Goal: Task Accomplishment & Management: Complete application form

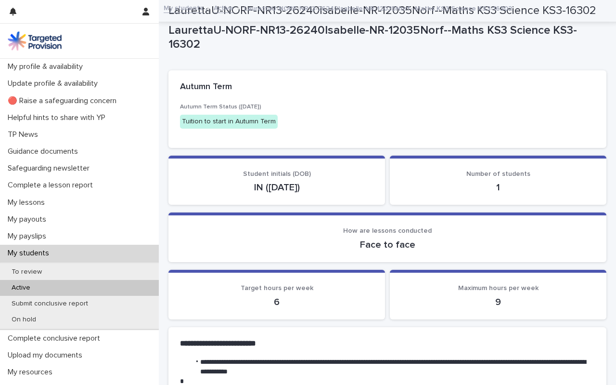
scroll to position [877, 0]
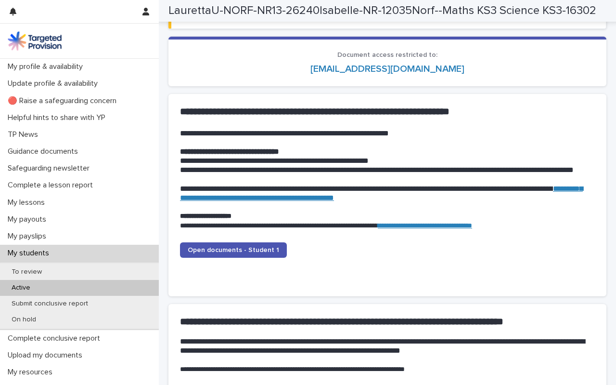
click at [35, 254] on p "My students" at bounding box center [30, 252] width 53 height 9
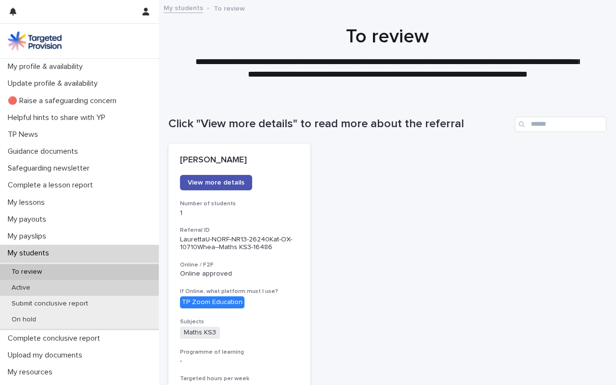
click at [24, 289] on p "Active" at bounding box center [21, 288] width 34 height 8
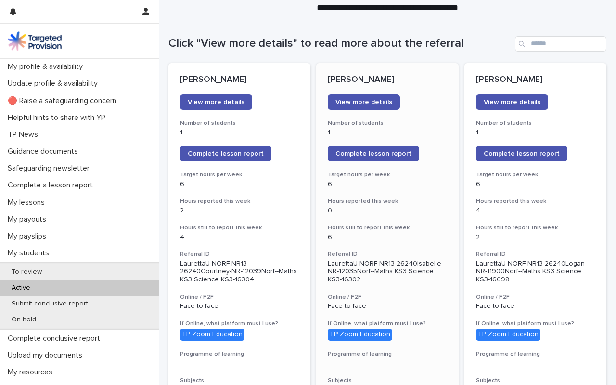
scroll to position [84, 0]
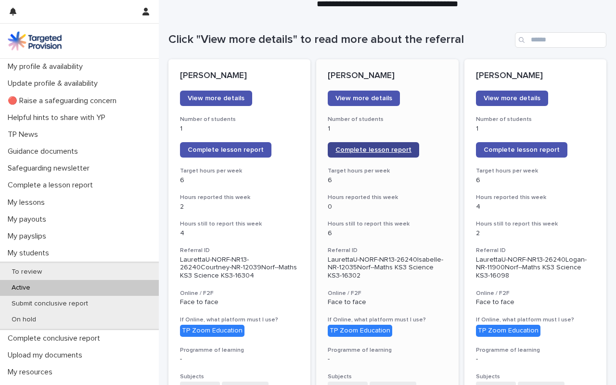
click at [372, 148] on span "Complete lesson report" at bounding box center [374, 149] width 76 height 7
click at [379, 150] on span "Complete lesson report" at bounding box center [374, 149] width 76 height 7
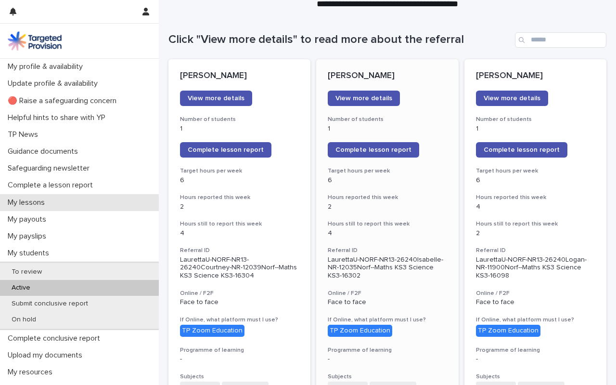
click at [37, 200] on p "My lessons" at bounding box center [28, 202] width 49 height 9
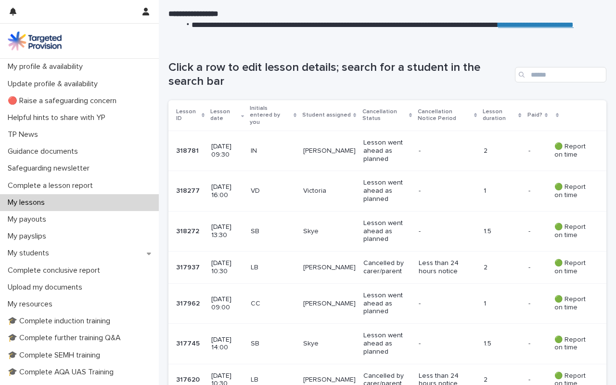
scroll to position [131, 0]
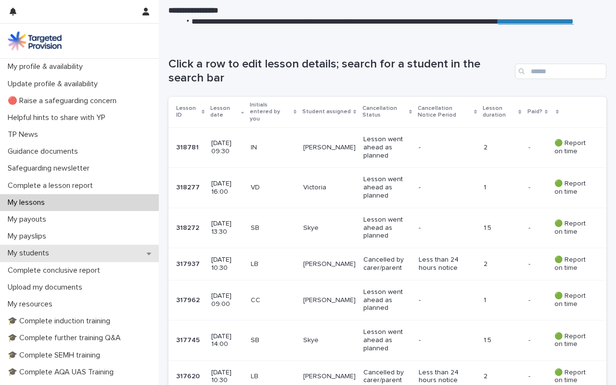
click at [34, 253] on p "My students" at bounding box center [30, 252] width 53 height 9
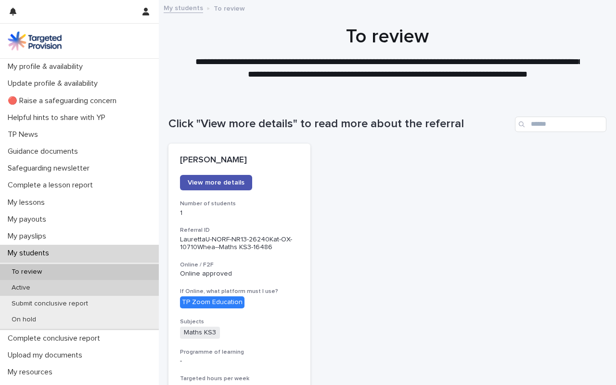
click at [28, 286] on p "Active" at bounding box center [21, 288] width 34 height 8
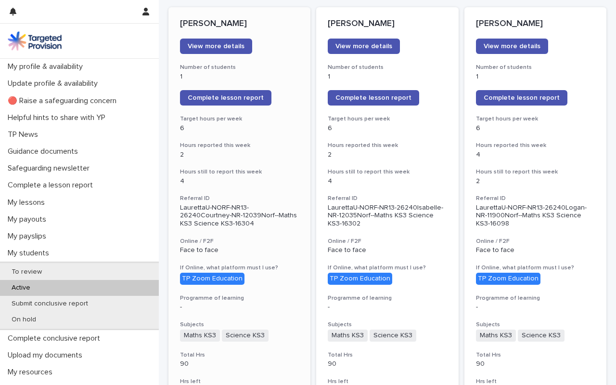
scroll to position [117, 0]
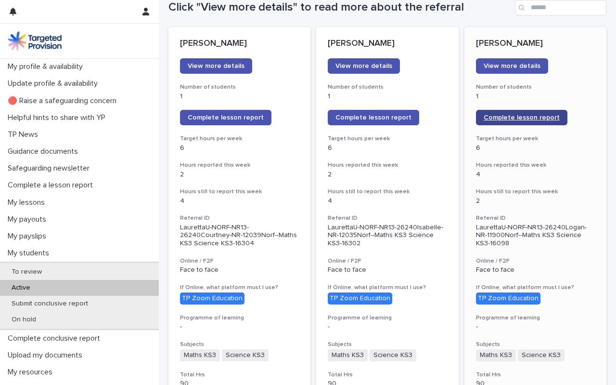
click at [519, 117] on span "Complete lesson report" at bounding box center [522, 117] width 76 height 7
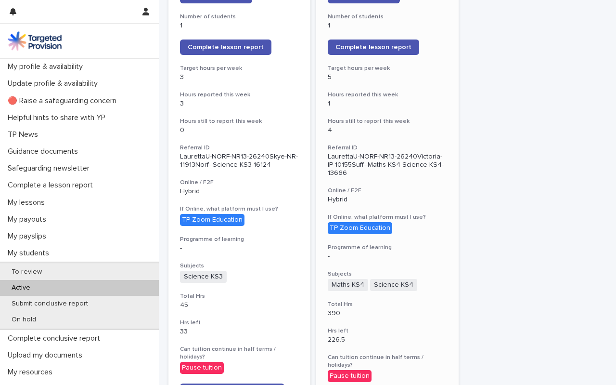
scroll to position [865, 0]
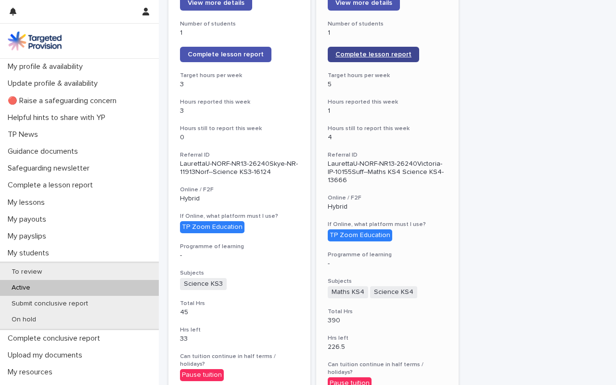
click at [385, 51] on span "Complete lesson report" at bounding box center [374, 54] width 76 height 7
click at [46, 30] on div at bounding box center [79, 41] width 159 height 35
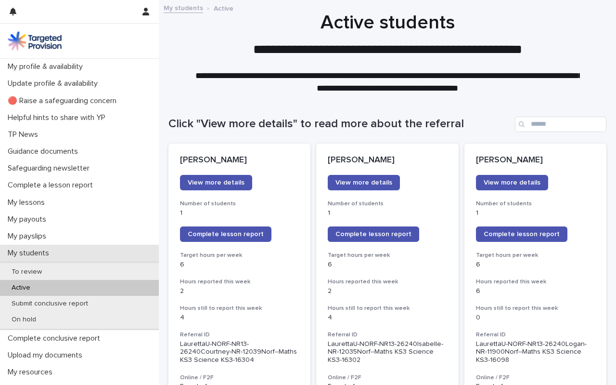
click at [32, 254] on p "My students" at bounding box center [30, 252] width 53 height 9
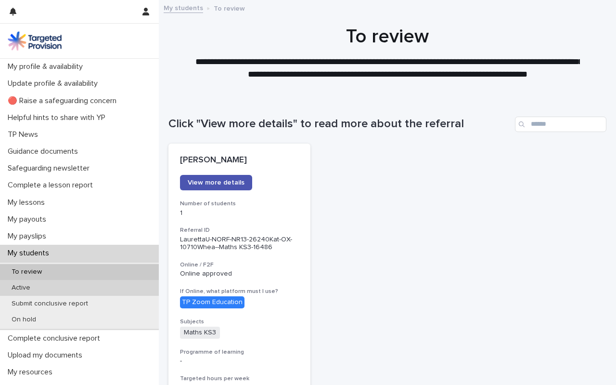
click at [20, 289] on p "Active" at bounding box center [21, 288] width 34 height 8
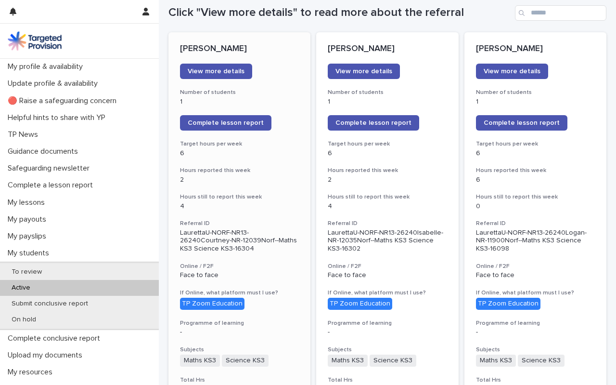
scroll to position [112, 0]
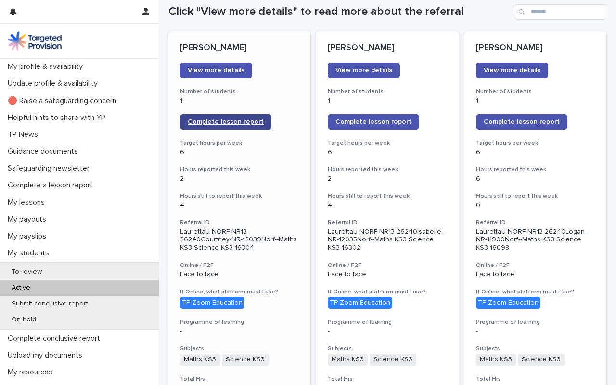
click at [241, 121] on span "Complete lesson report" at bounding box center [226, 121] width 76 height 7
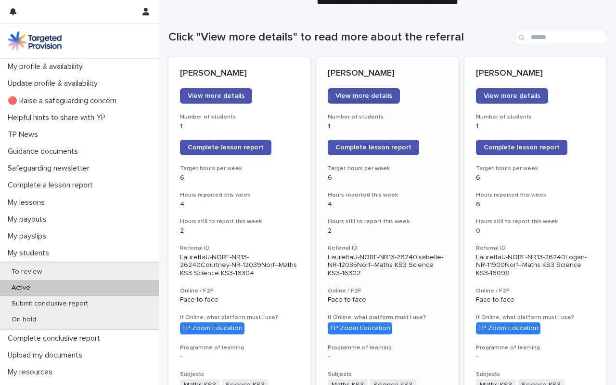
scroll to position [94, 0]
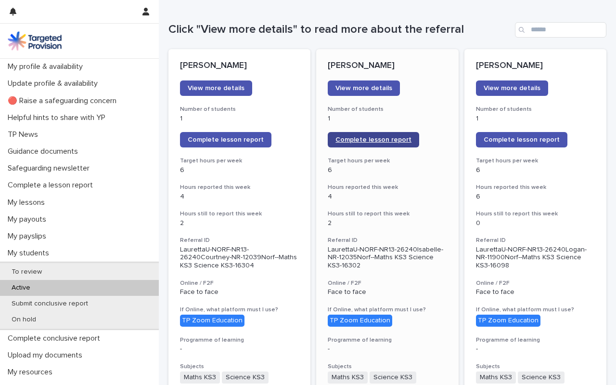
click at [381, 140] on span "Complete lesson report" at bounding box center [374, 139] width 76 height 7
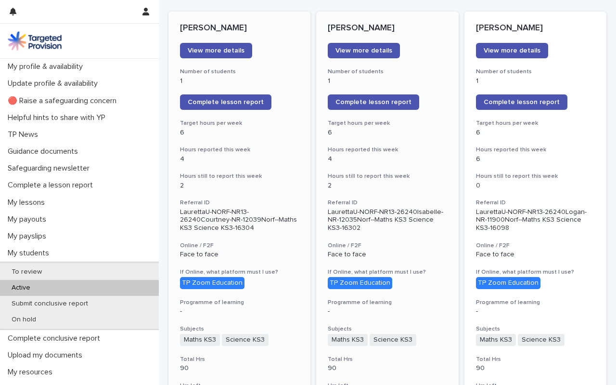
scroll to position [134, 0]
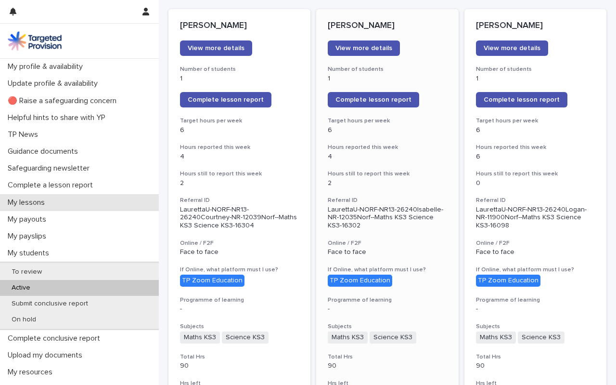
click at [38, 200] on p "My lessons" at bounding box center [28, 202] width 49 height 9
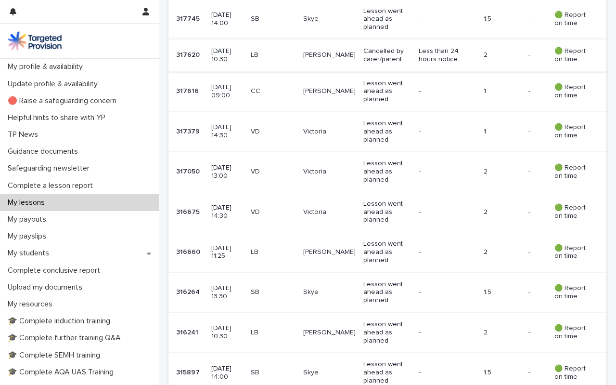
scroll to position [787, 0]
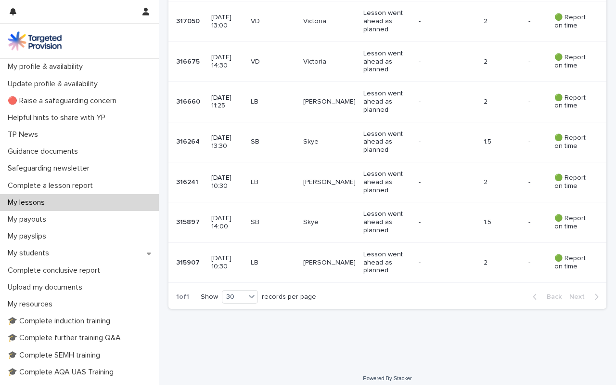
click at [433, 259] on p "-" at bounding box center [445, 263] width 53 height 8
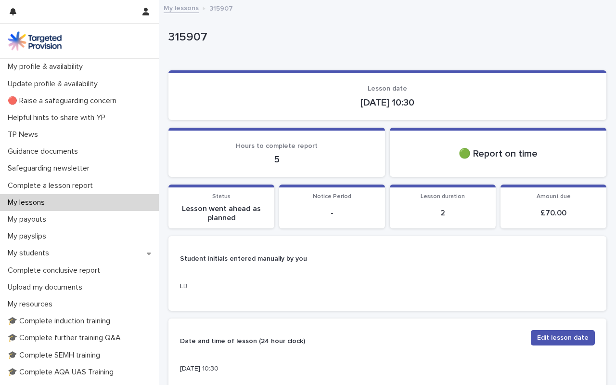
click at [182, 5] on link "My lessons" at bounding box center [181, 7] width 35 height 11
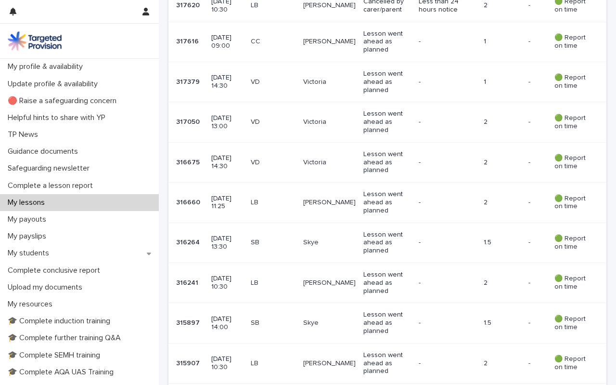
scroll to position [787, 0]
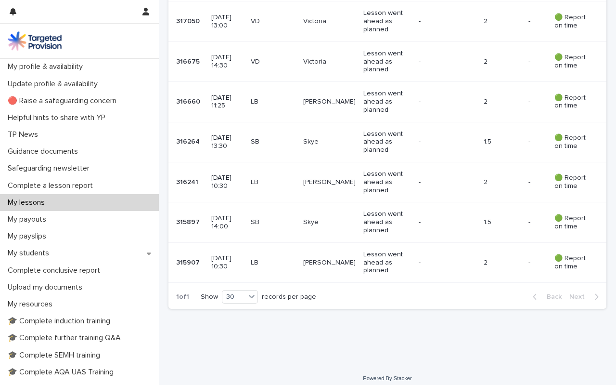
click at [385, 217] on p "Lesson went ahead as planned" at bounding box center [387, 222] width 48 height 24
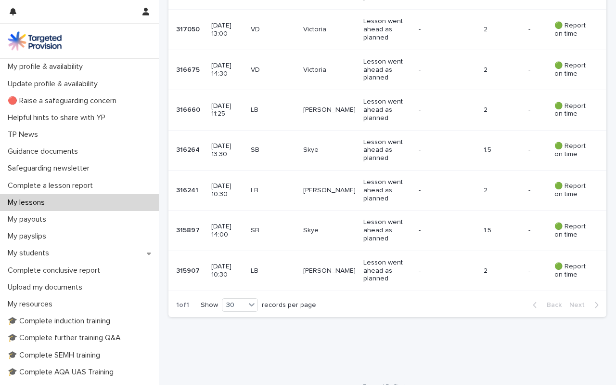
scroll to position [787, 0]
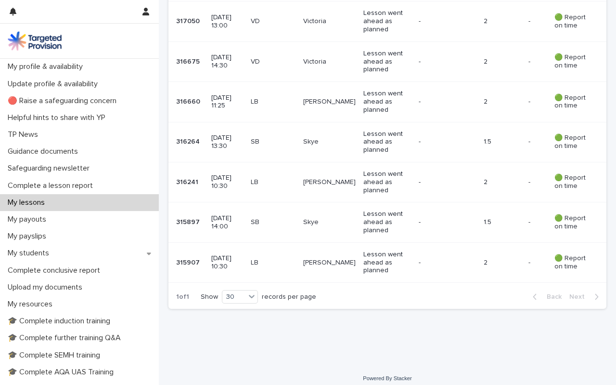
click at [513, 178] on p "2" at bounding box center [502, 182] width 37 height 8
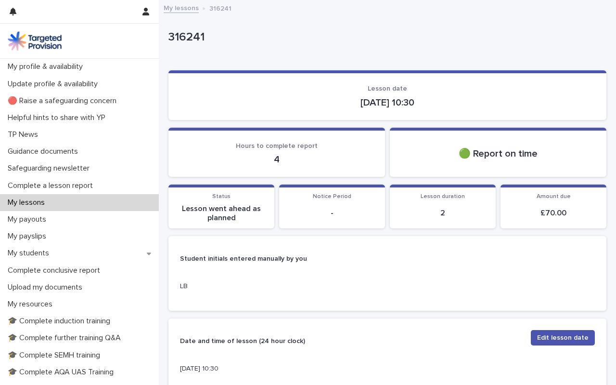
click at [188, 8] on link "My lessons" at bounding box center [181, 7] width 35 height 11
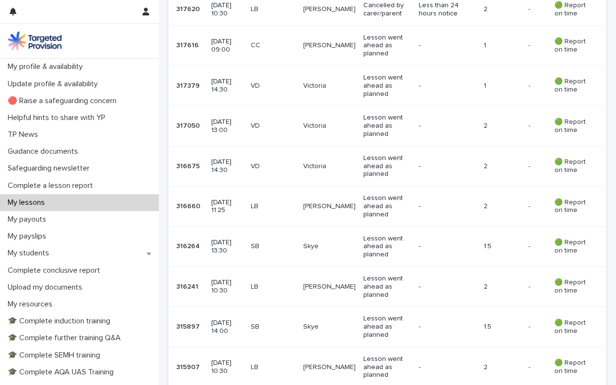
scroll to position [787, 0]
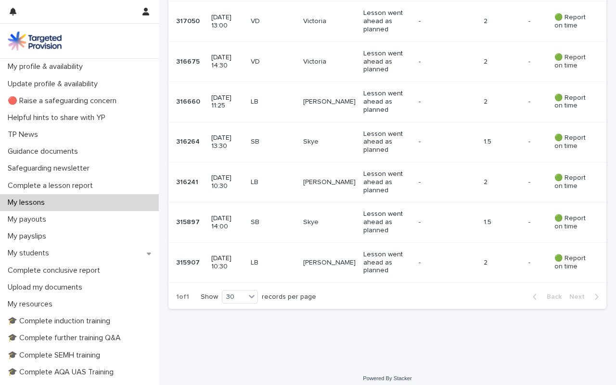
click at [421, 138] on p "-" at bounding box center [445, 142] width 53 height 8
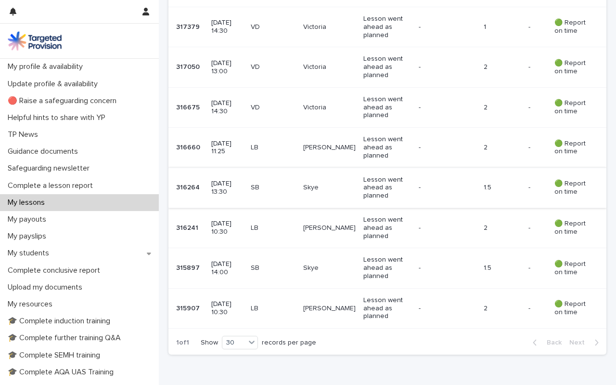
scroll to position [740, 0]
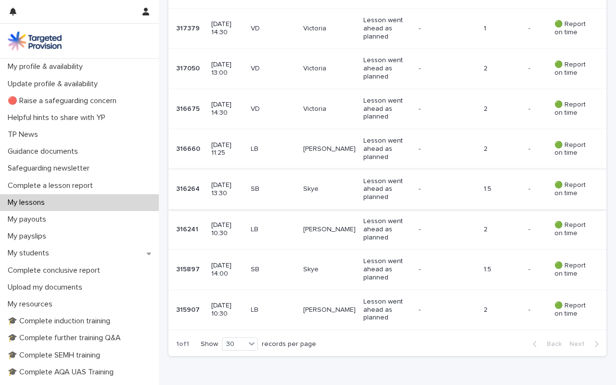
click at [243, 144] on p "[DATE] 11:25" at bounding box center [227, 149] width 32 height 16
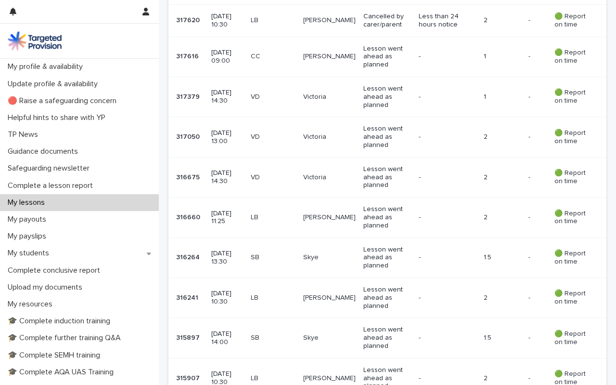
scroll to position [787, 0]
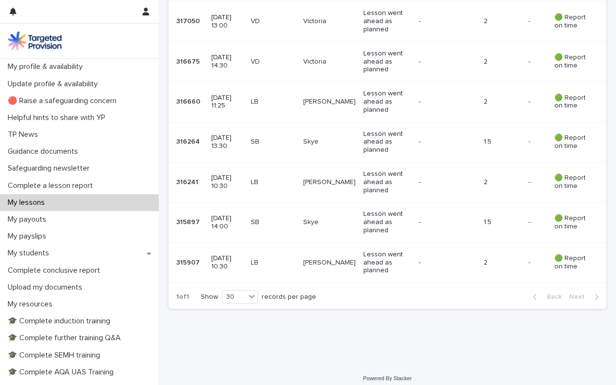
click at [236, 61] on p "[DATE] 14:30" at bounding box center [227, 61] width 32 height 16
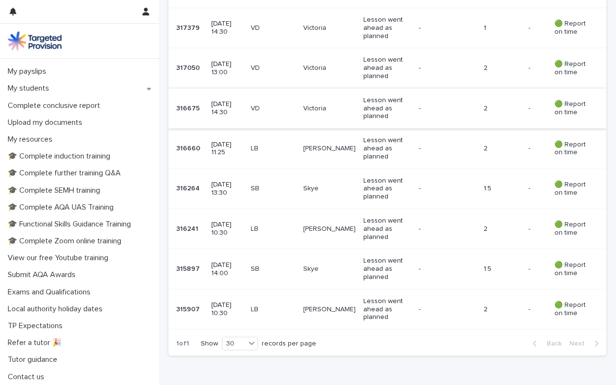
scroll to position [731, 0]
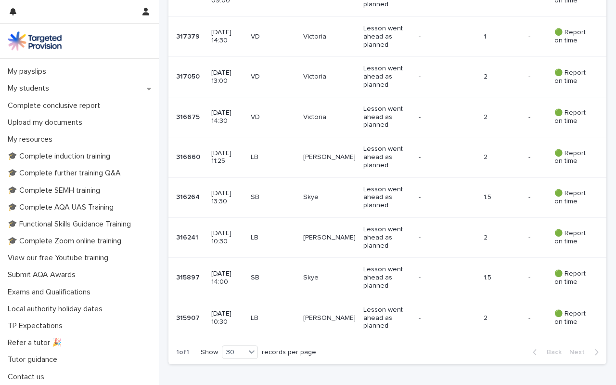
click at [235, 69] on p "[DATE] 13:00" at bounding box center [227, 77] width 32 height 16
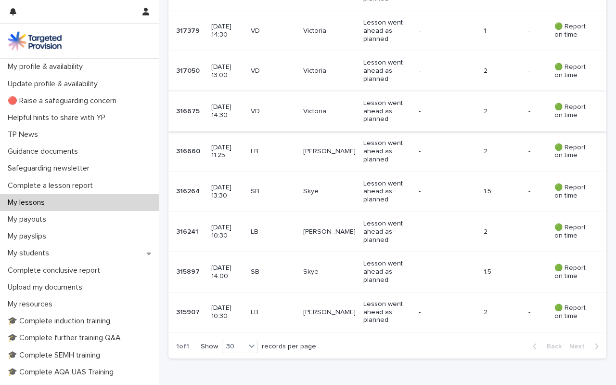
scroll to position [725, 0]
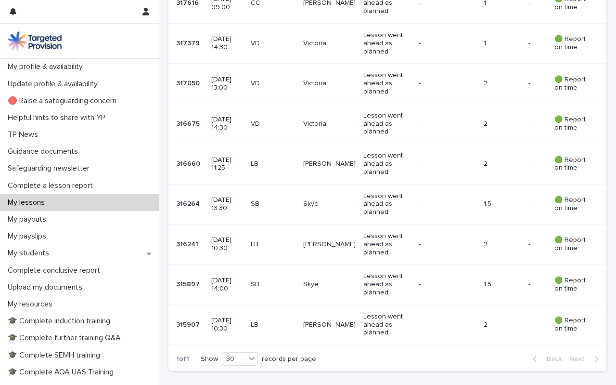
click at [247, 39] on td "[DATE] 14:30" at bounding box center [227, 43] width 39 height 40
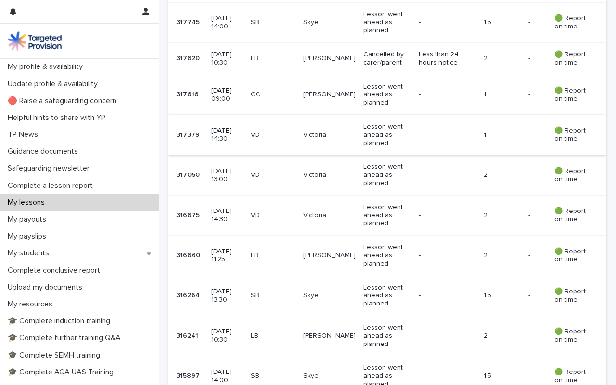
scroll to position [623, 0]
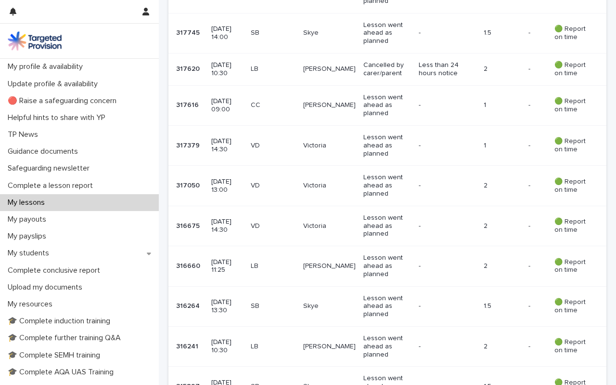
click at [243, 97] on p "[DATE] 09:00" at bounding box center [227, 105] width 32 height 16
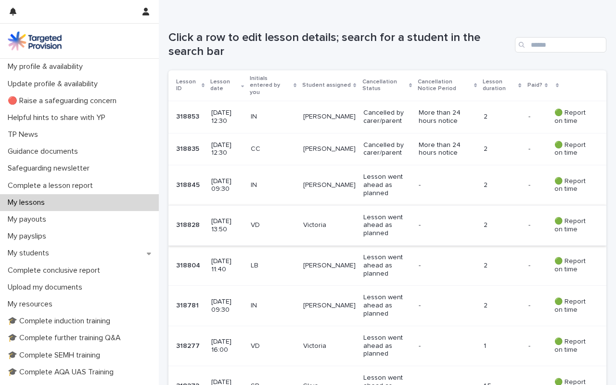
scroll to position [156, 0]
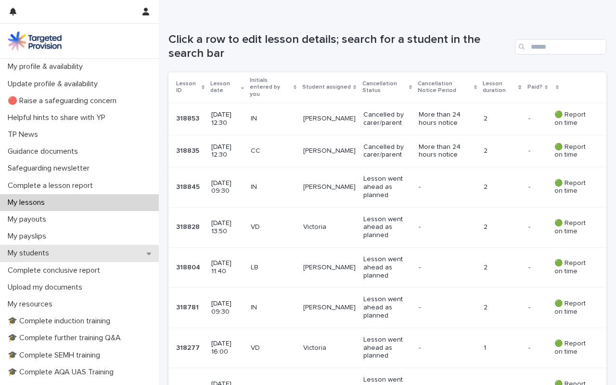
click at [39, 249] on p "My students" at bounding box center [30, 252] width 53 height 9
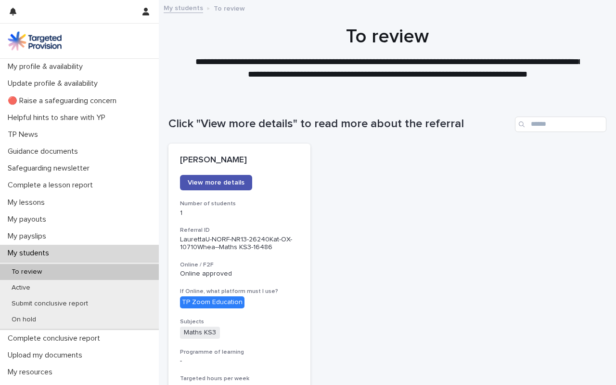
click at [30, 272] on p "To review" at bounding box center [27, 272] width 46 height 8
click at [219, 179] on span "View more details" at bounding box center [216, 182] width 57 height 7
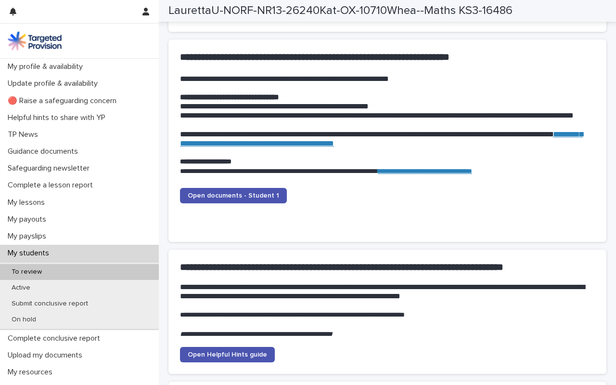
scroll to position [945, 0]
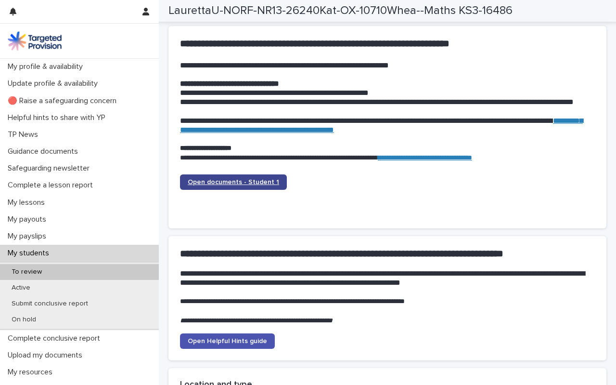
click at [238, 182] on span "Open documents - Student 1" at bounding box center [233, 182] width 91 height 7
